Goal: Task Accomplishment & Management: Manage account settings

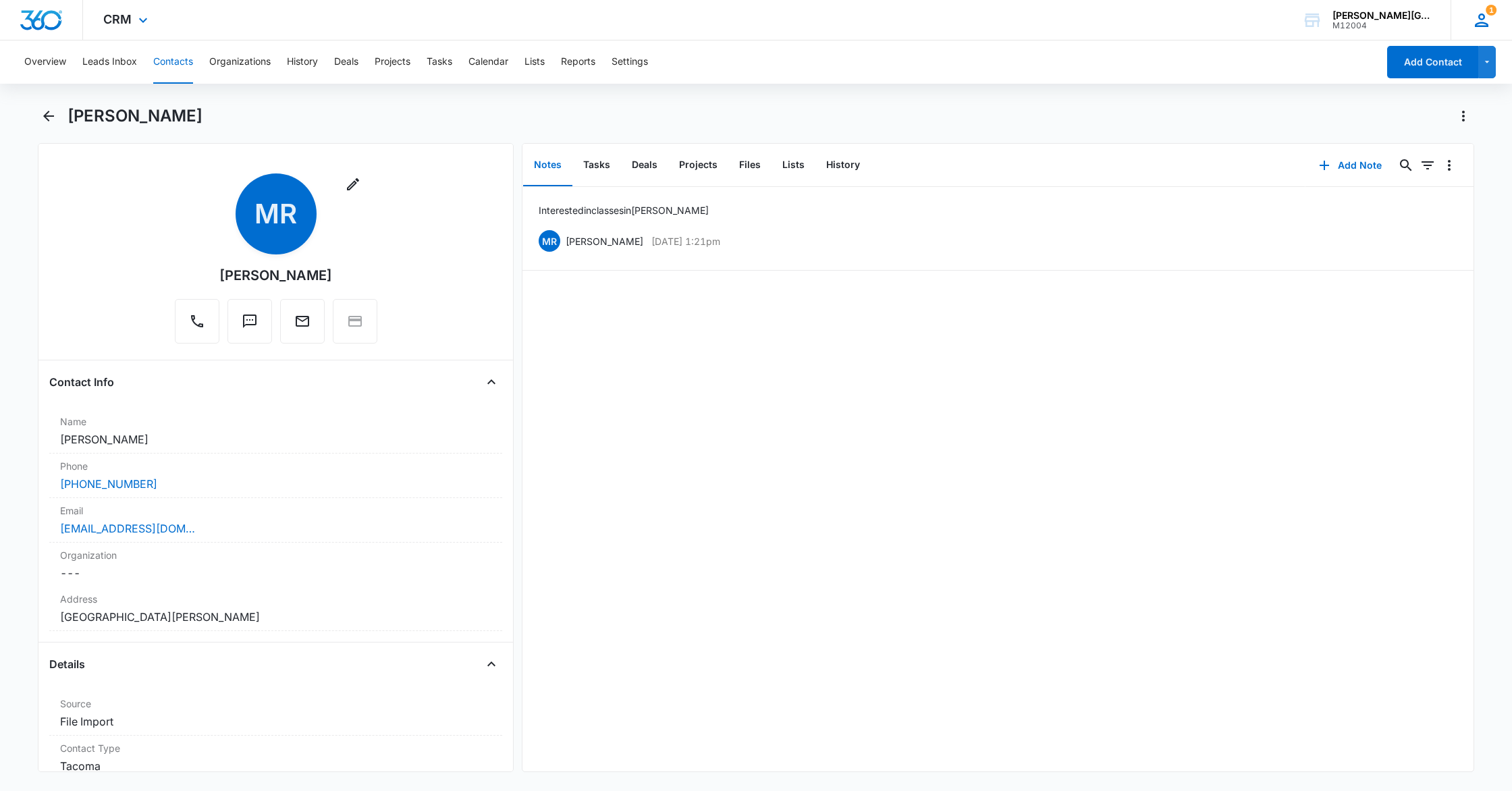
click at [1492, 23] on div "1 MR Mitchell Raimkulov mitchell@gorintennis.com My Profile 1 Notifications Sup…" at bounding box center [1481, 19] width 61 height 40
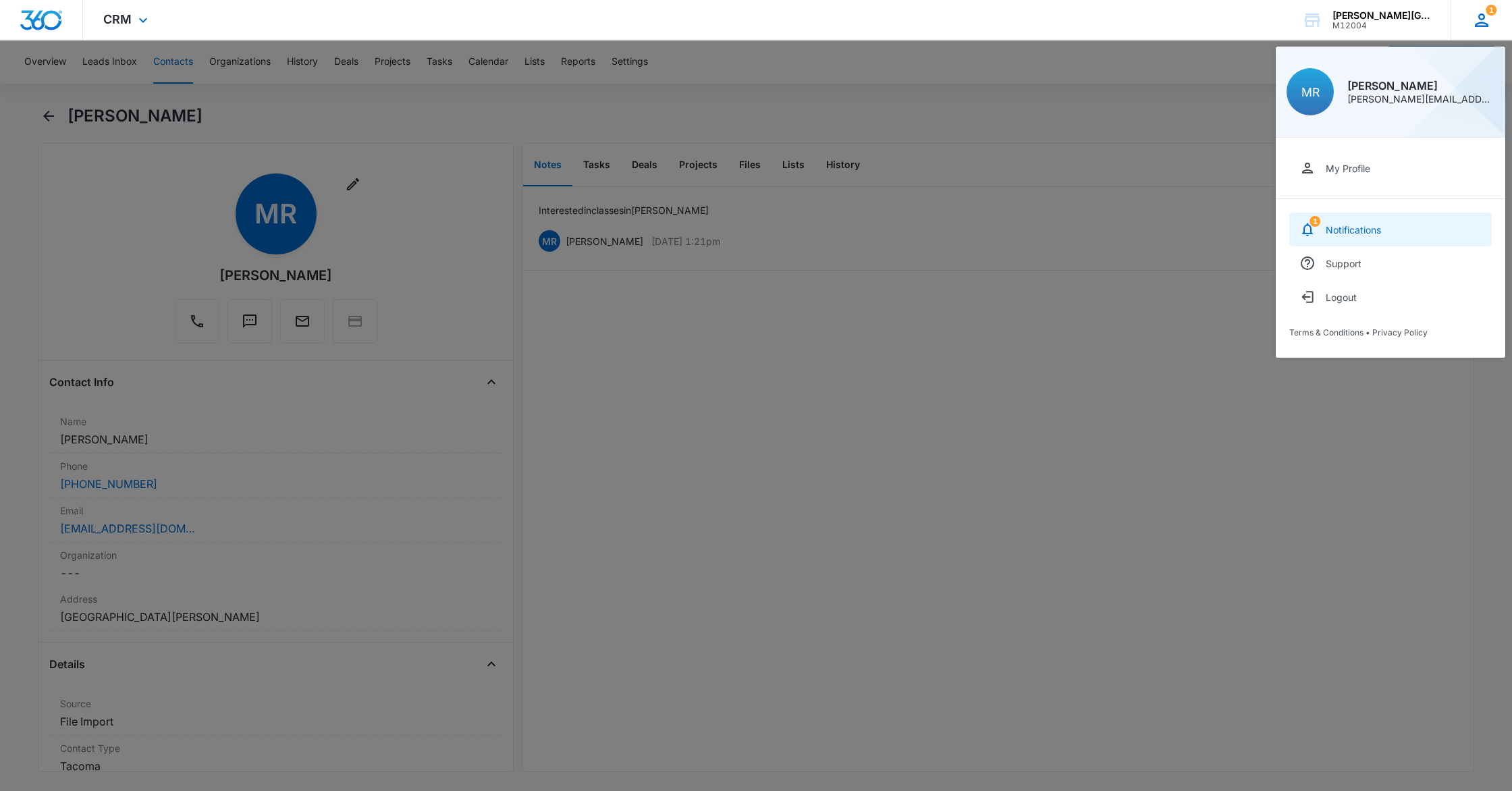
click at [1344, 233] on div "Notifications" at bounding box center [1353, 230] width 55 height 11
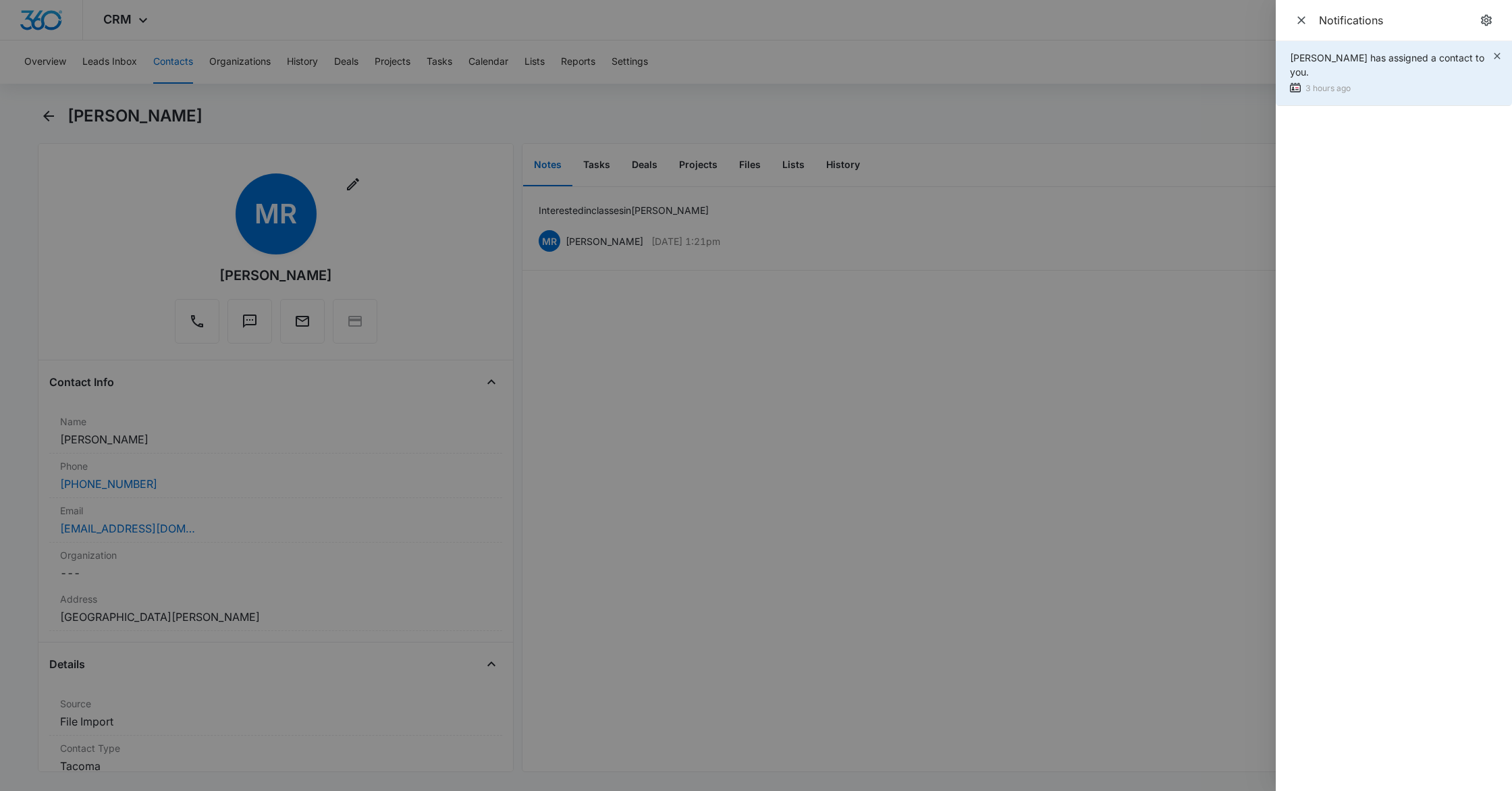
click at [1345, 64] on div "Ekaterina Deriabina has assigned a contact to you." at bounding box center [1391, 64] width 202 height 28
click at [1305, 85] on div "3 hours ago" at bounding box center [1391, 89] width 202 height 14
click at [1414, 77] on div "Ekaterina Deriabina has assigned a contact to you." at bounding box center [1391, 64] width 202 height 28
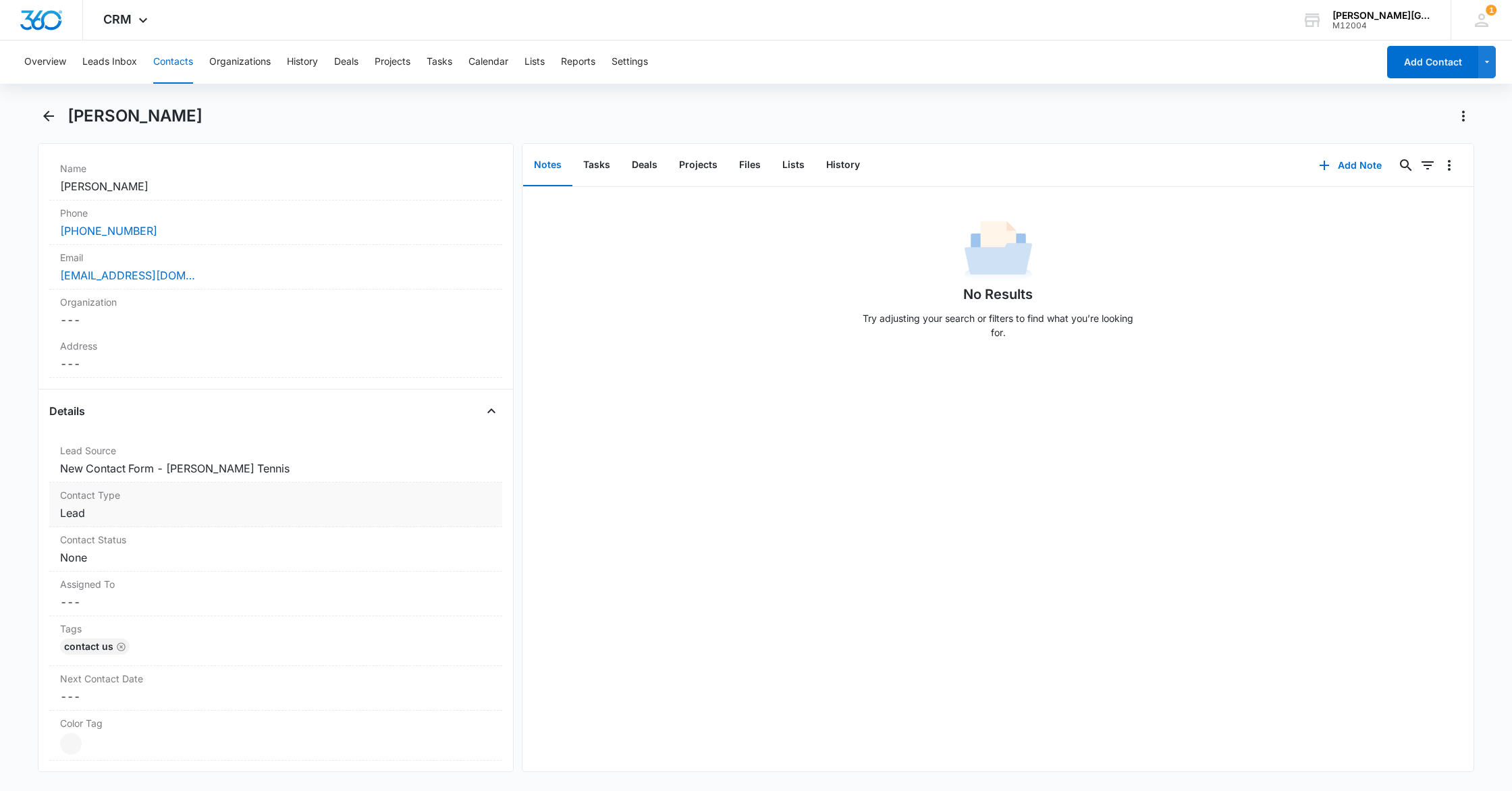
scroll to position [256, 0]
click at [206, 521] on div "Contact Type Cancel Save Changes Lead" at bounding box center [276, 502] width 453 height 45
click at [148, 576] on dd "Cancel Save Changes None" at bounding box center [276, 584] width 431 height 17
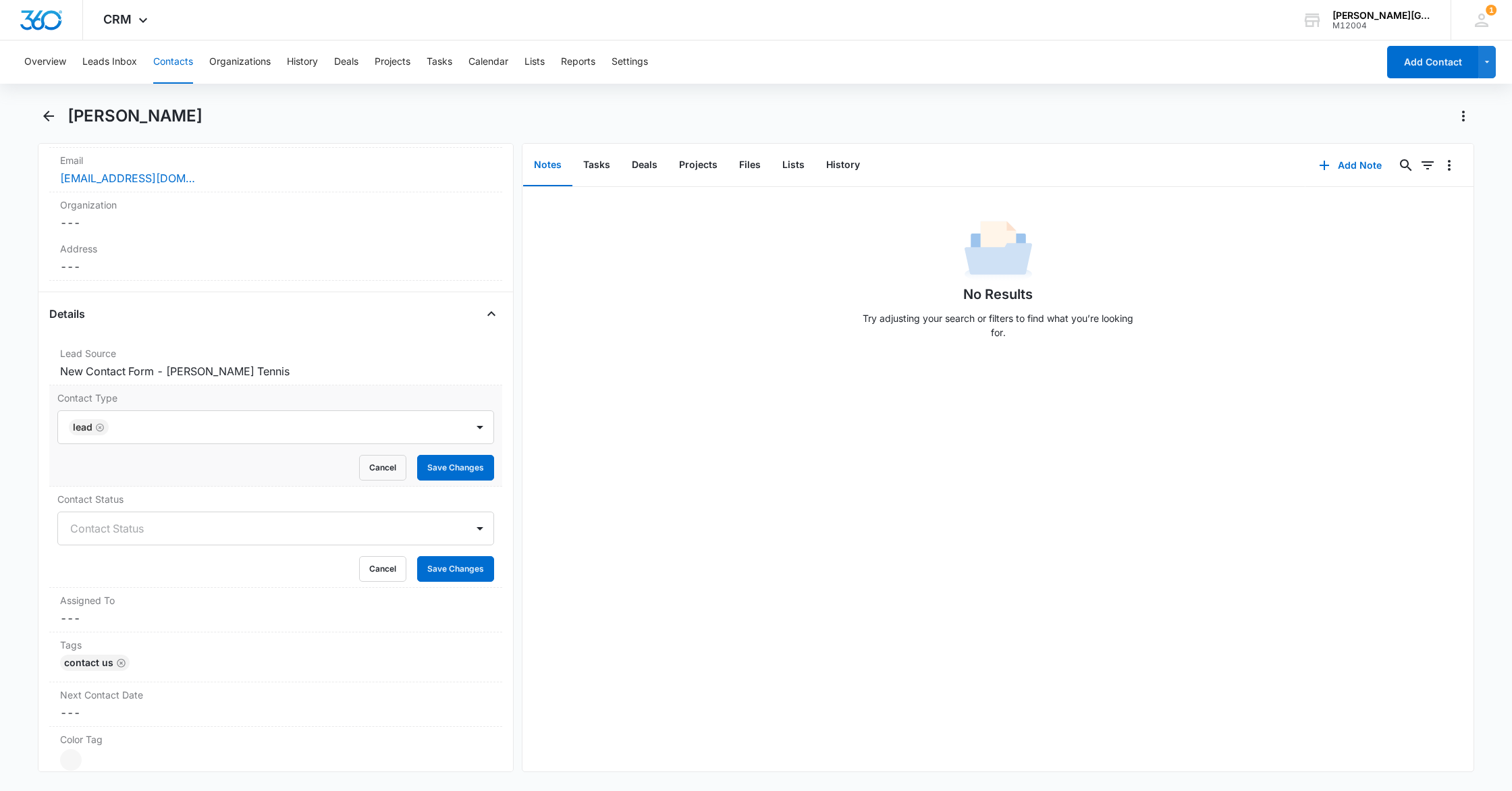
scroll to position [356, 0]
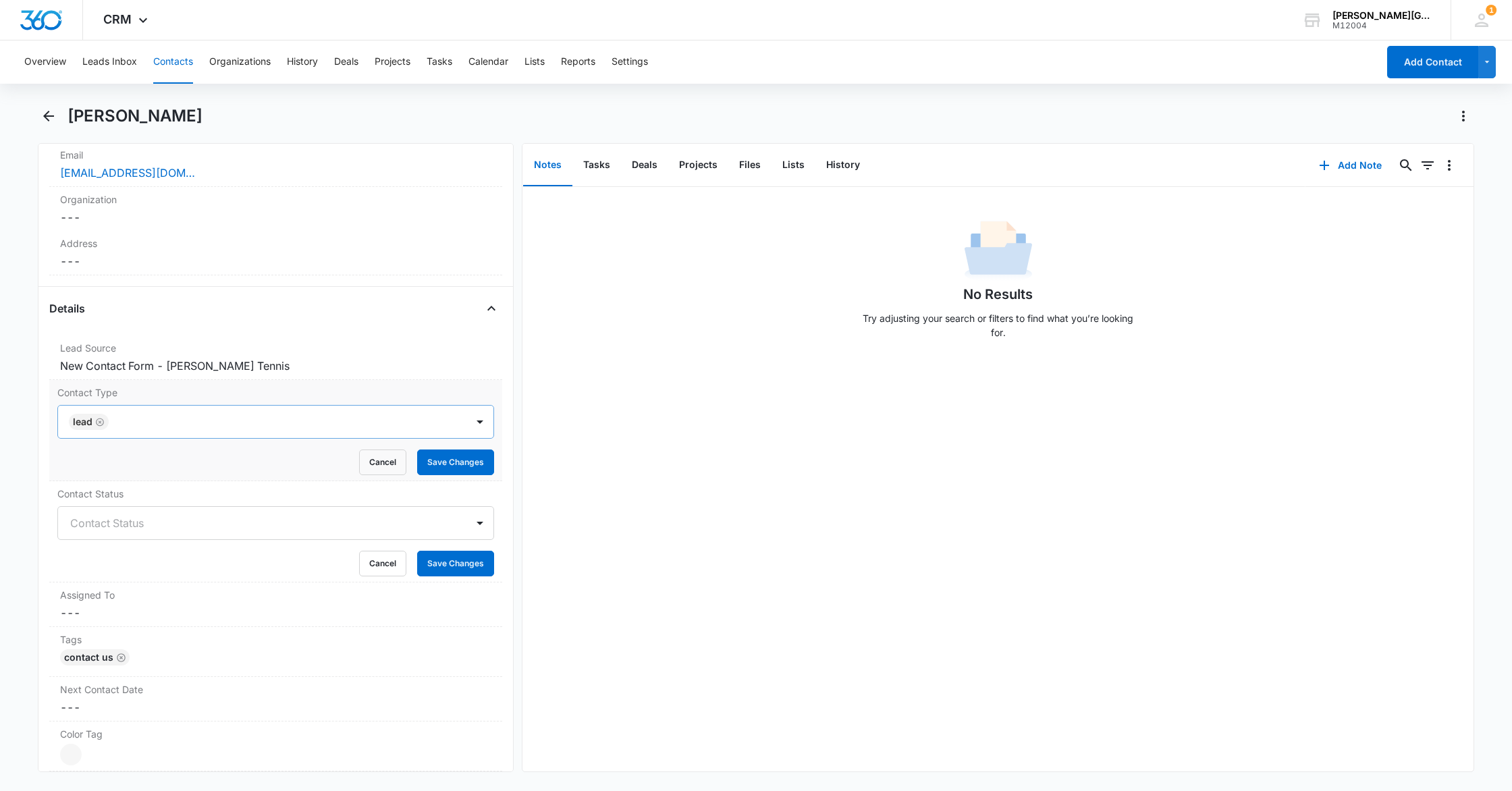
click at [100, 422] on icon "Remove Lead" at bounding box center [99, 421] width 8 height 8
click at [129, 420] on div at bounding box center [259, 422] width 379 height 19
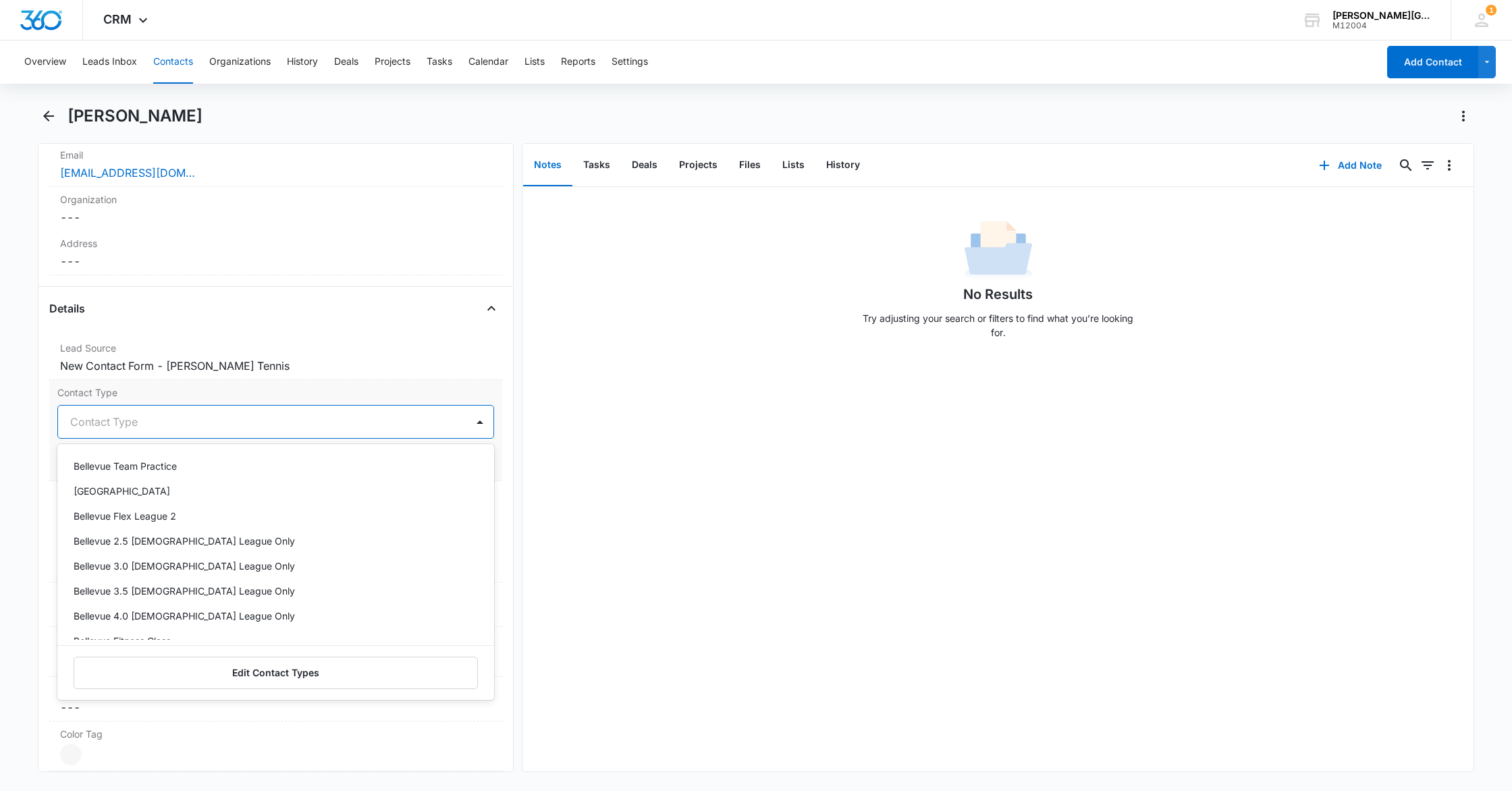
scroll to position [1206, 0]
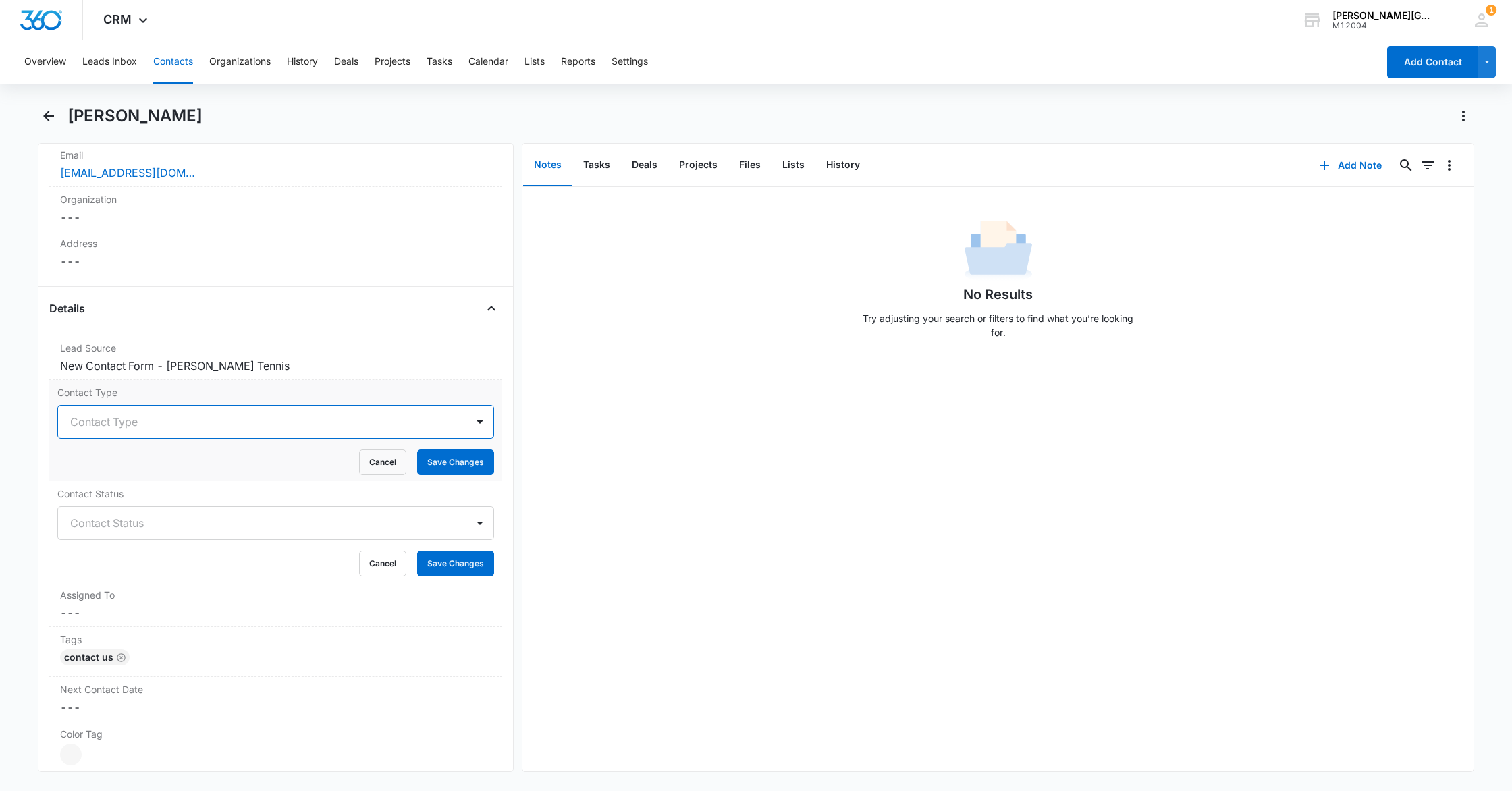
click at [175, 420] on div at bounding box center [259, 422] width 379 height 19
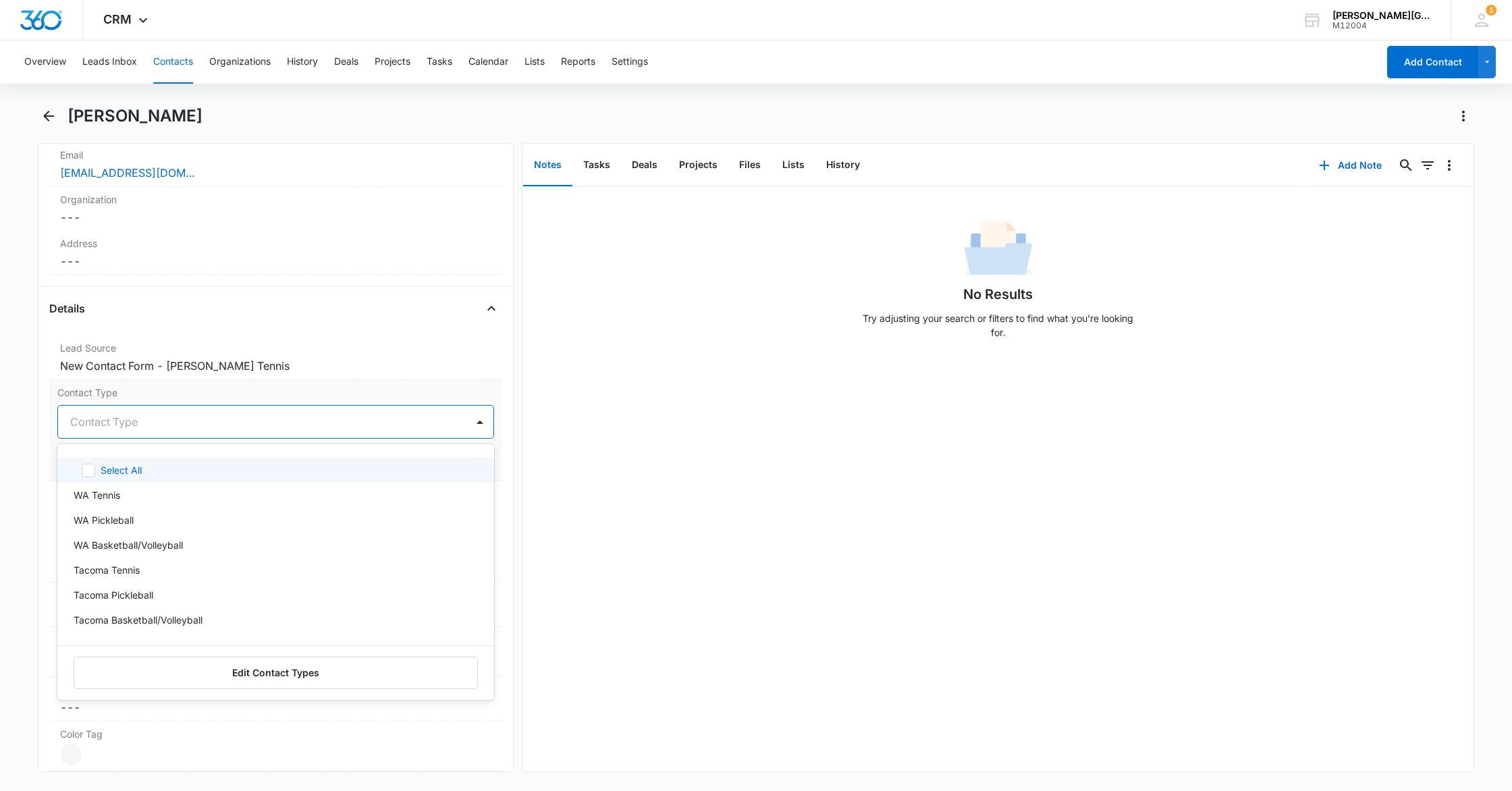
click at [175, 420] on div at bounding box center [259, 422] width 379 height 19
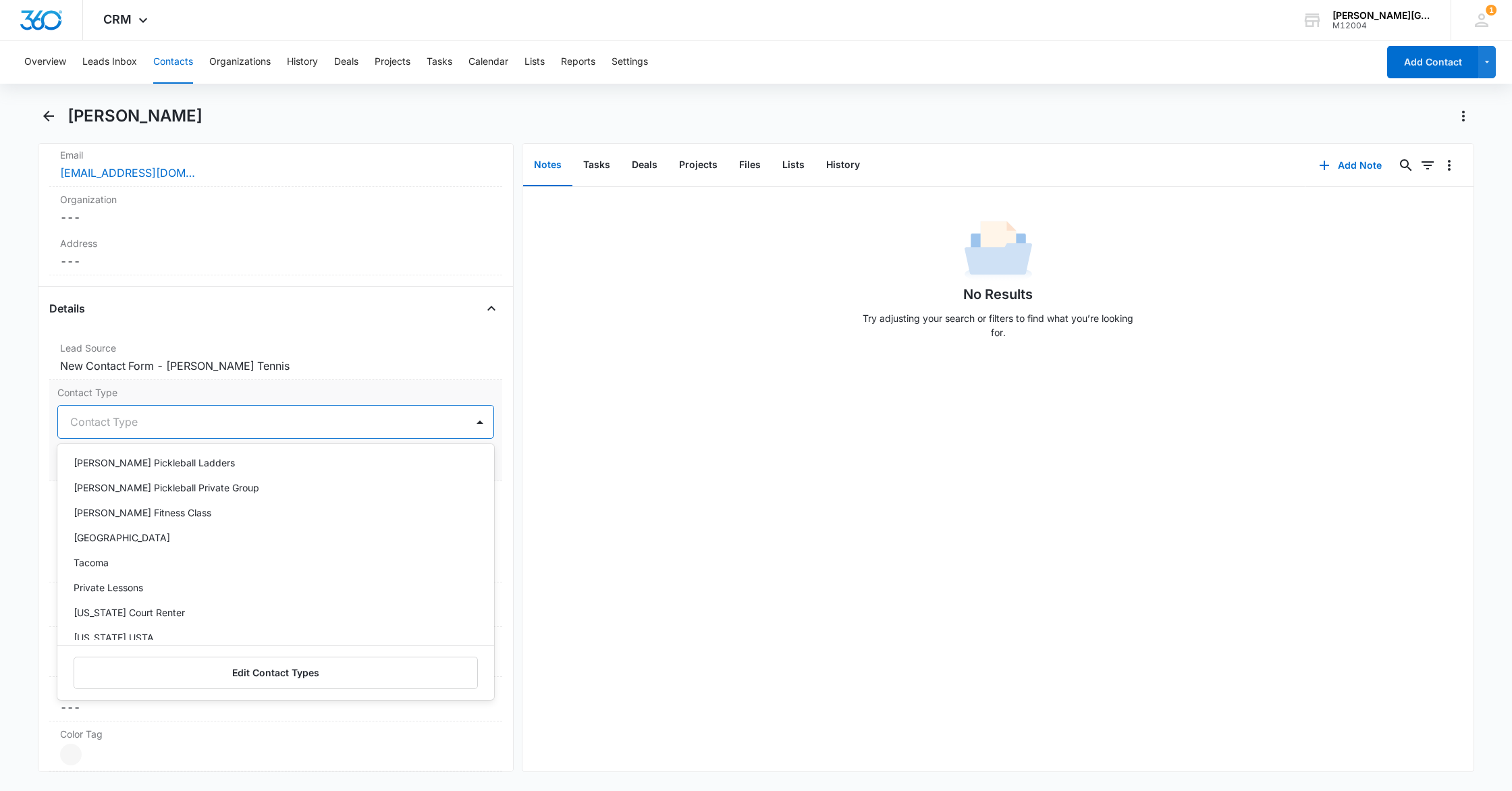
scroll to position [2335, 0]
click at [139, 552] on div "Tacoma" at bounding box center [274, 558] width 402 height 14
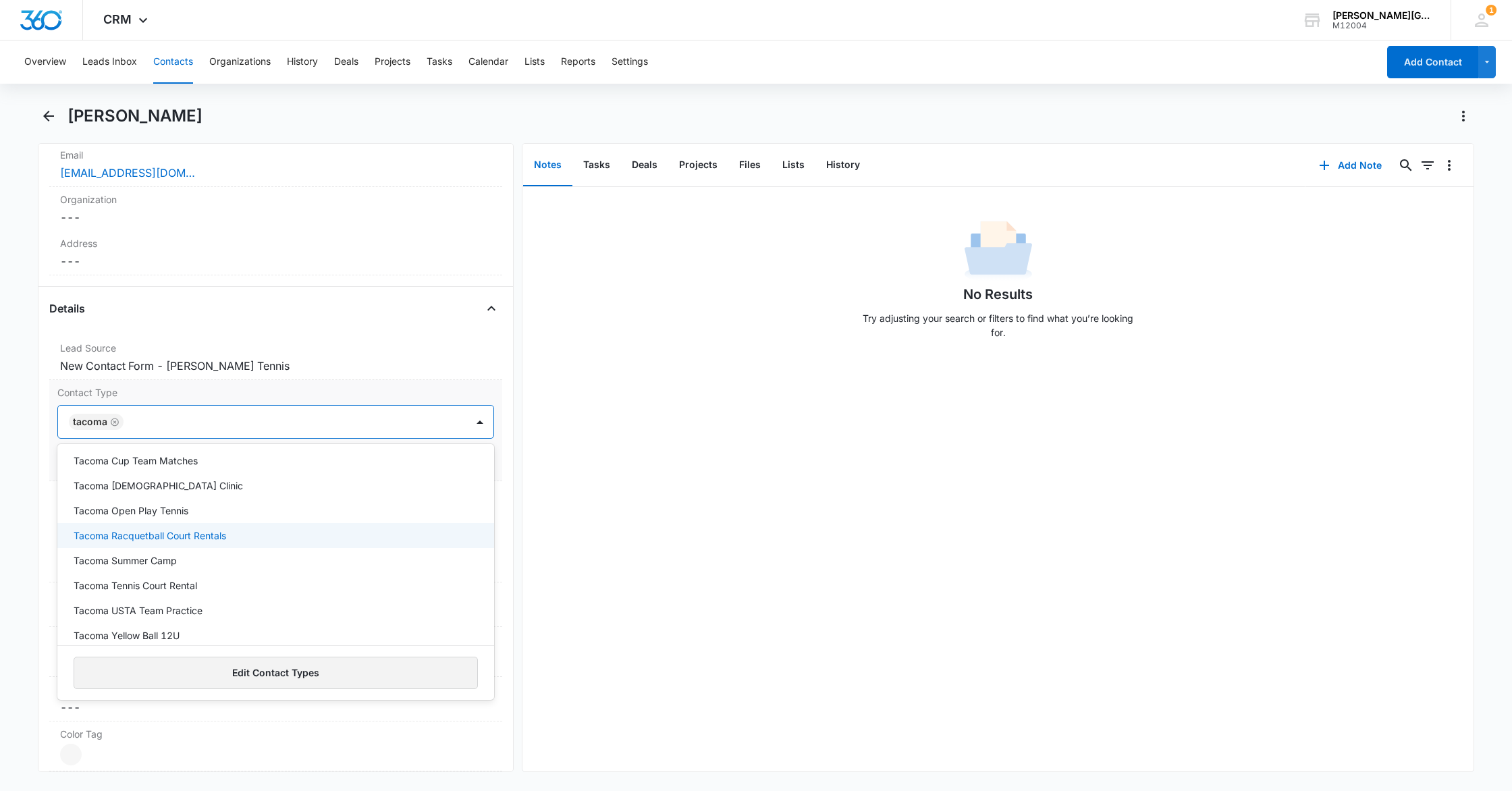
scroll to position [3944, 0]
click at [290, 672] on button "Edit Contact Types" at bounding box center [275, 672] width 405 height 32
